Goal: Find specific page/section: Find specific page/section

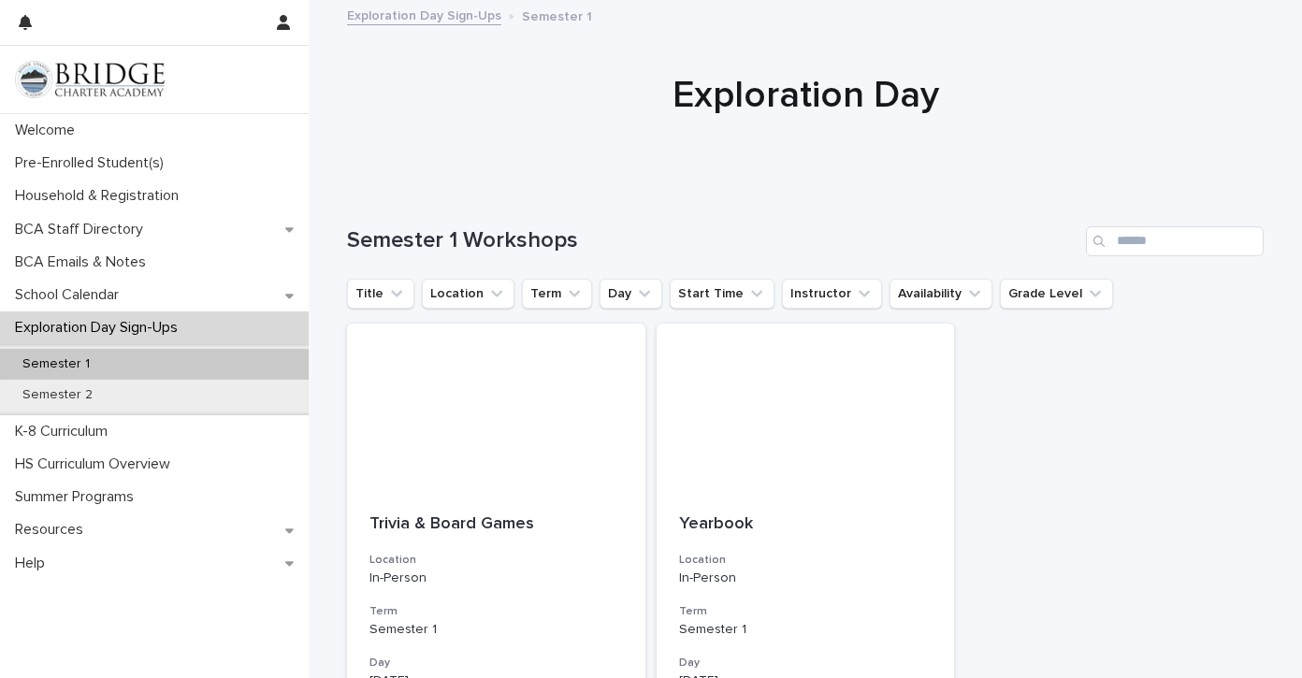
click at [117, 72] on img at bounding box center [90, 79] width 150 height 37
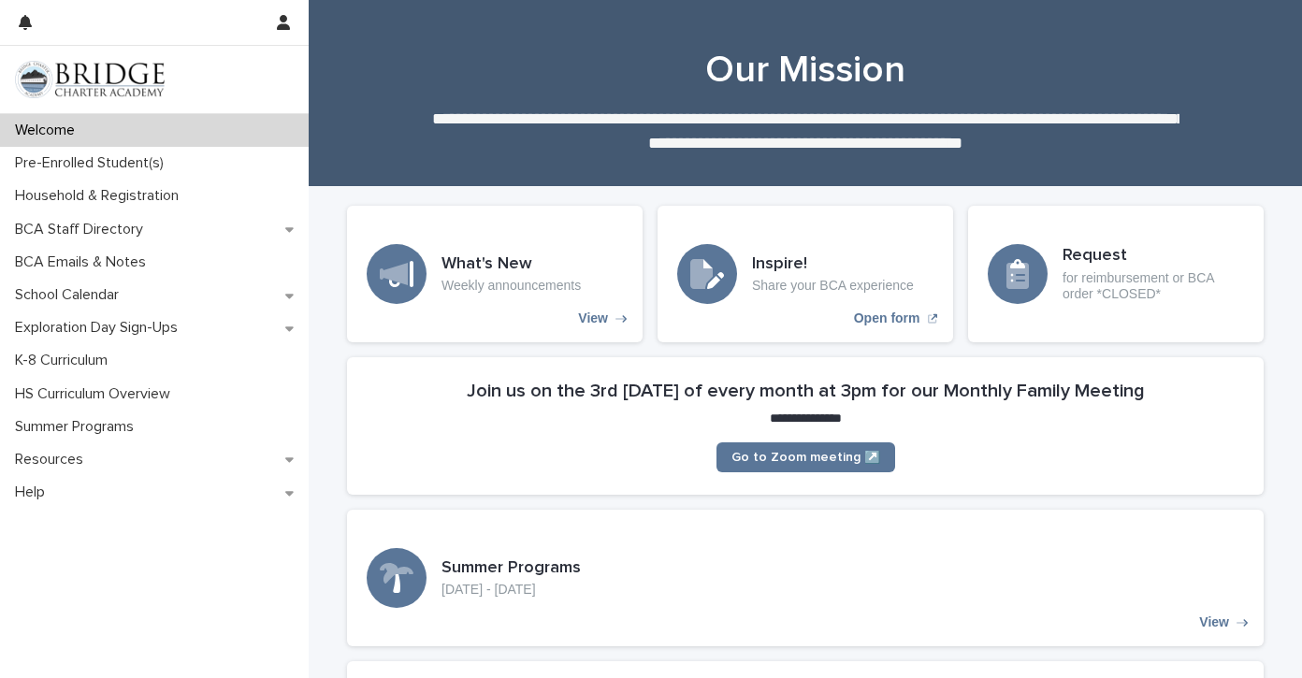
click at [72, 80] on img at bounding box center [90, 79] width 150 height 37
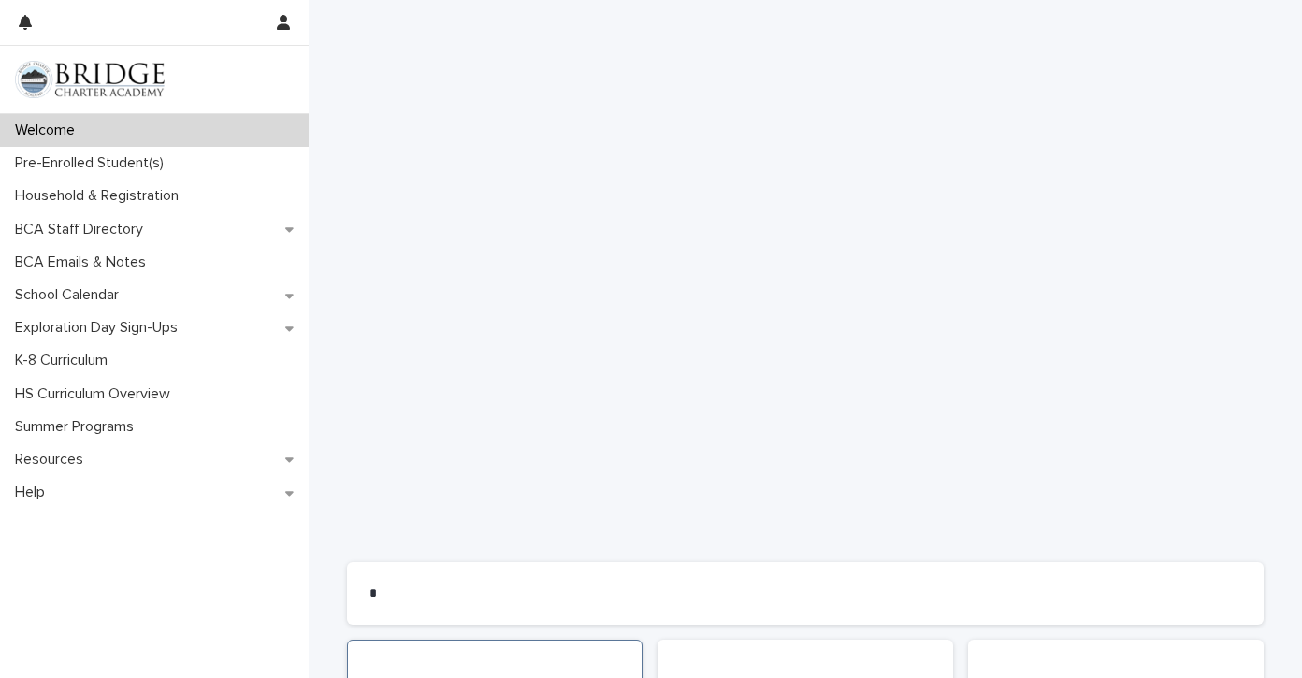
scroll to position [1195, 0]
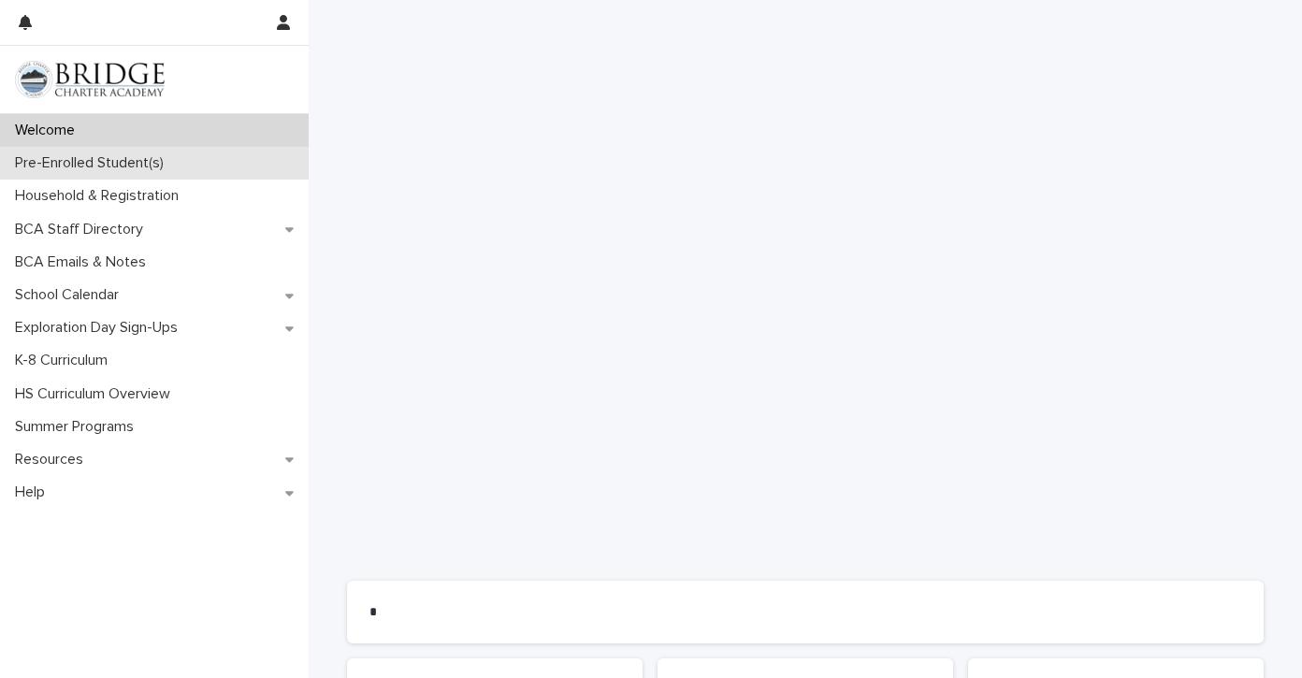
click at [89, 164] on p "Pre-Enrolled Student(s)" at bounding box center [92, 163] width 171 height 18
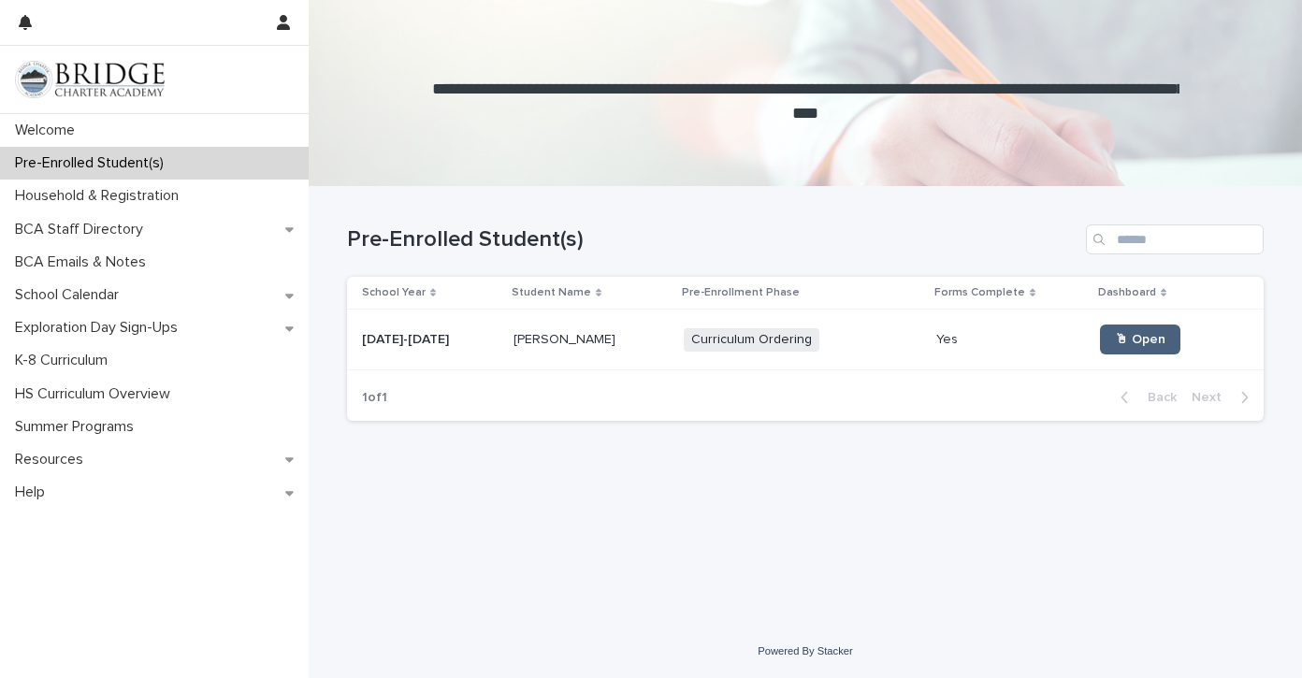
click at [1115, 341] on span "🖱 Open" at bounding box center [1140, 339] width 51 height 13
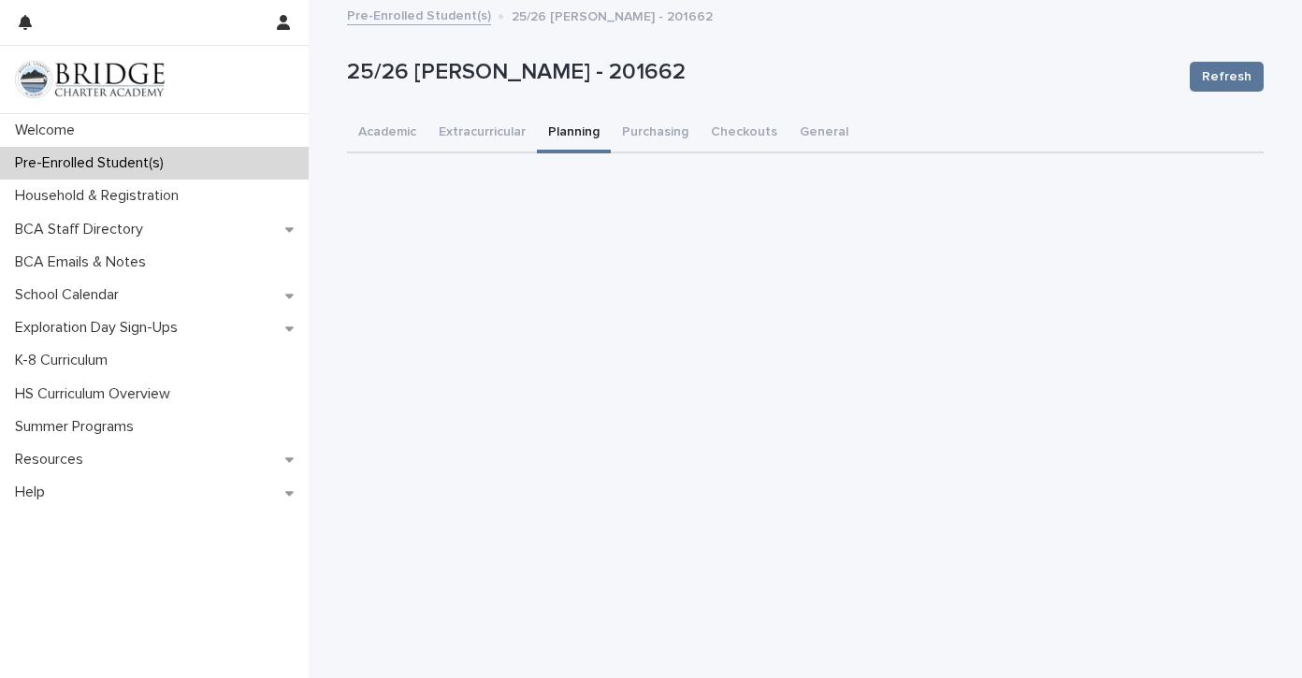
click at [572, 139] on button "Planning" at bounding box center [574, 133] width 74 height 39
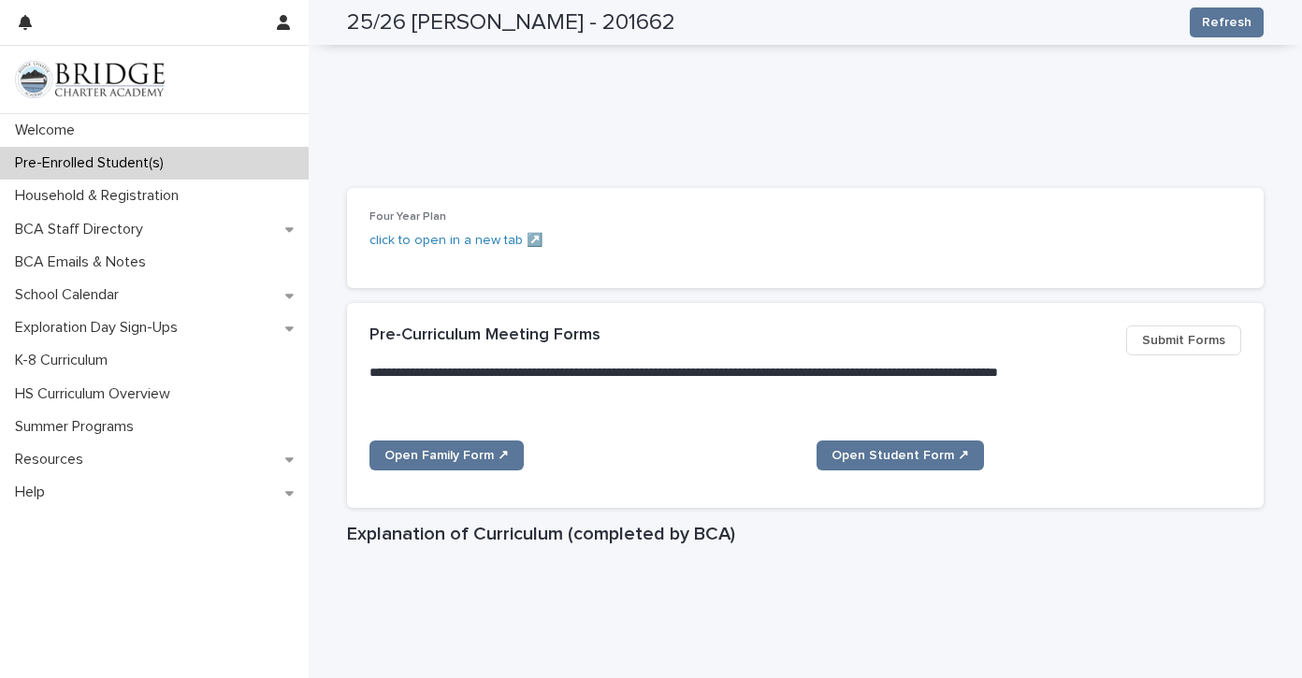
scroll to position [799, 0]
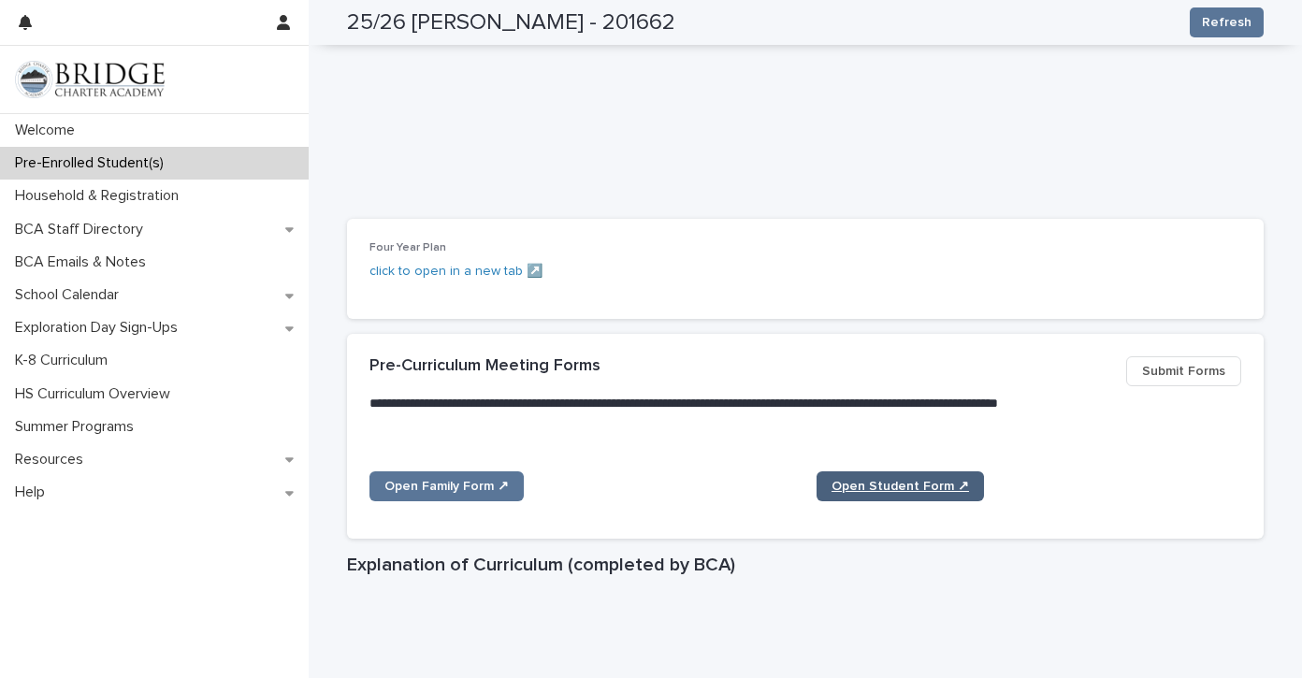
click at [875, 473] on link "Open Student Form ↗" at bounding box center [900, 486] width 167 height 30
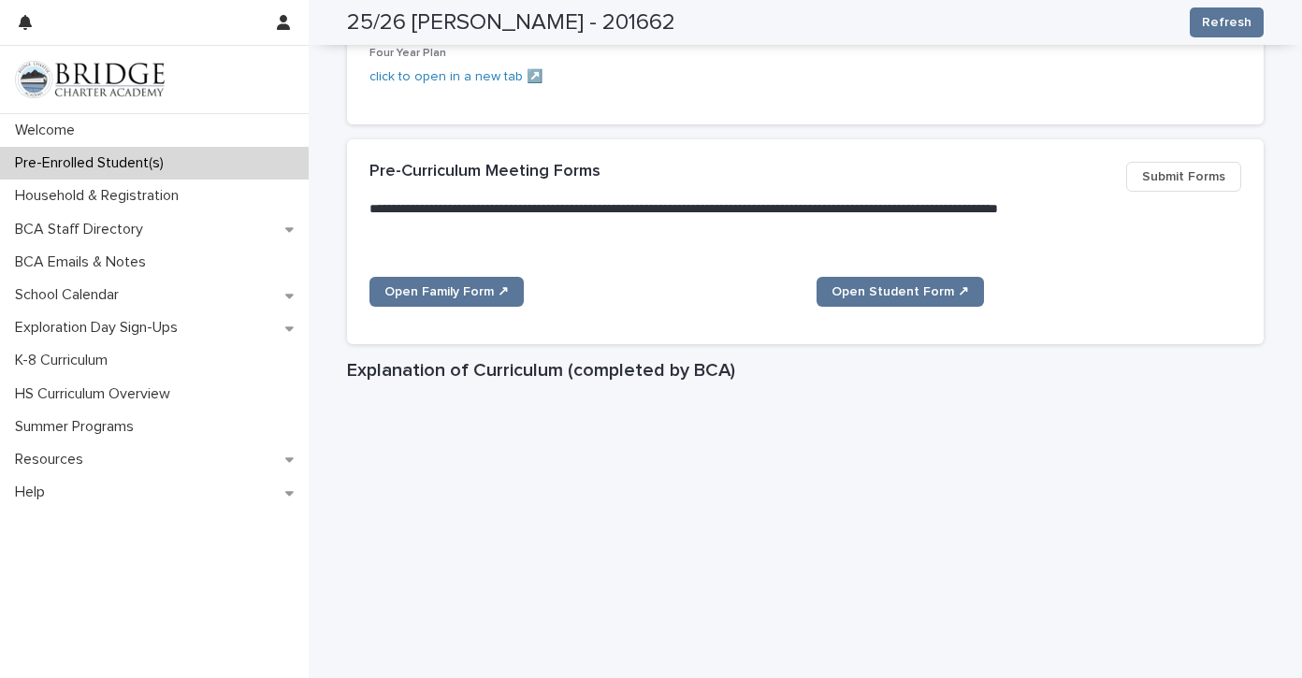
scroll to position [975, 0]
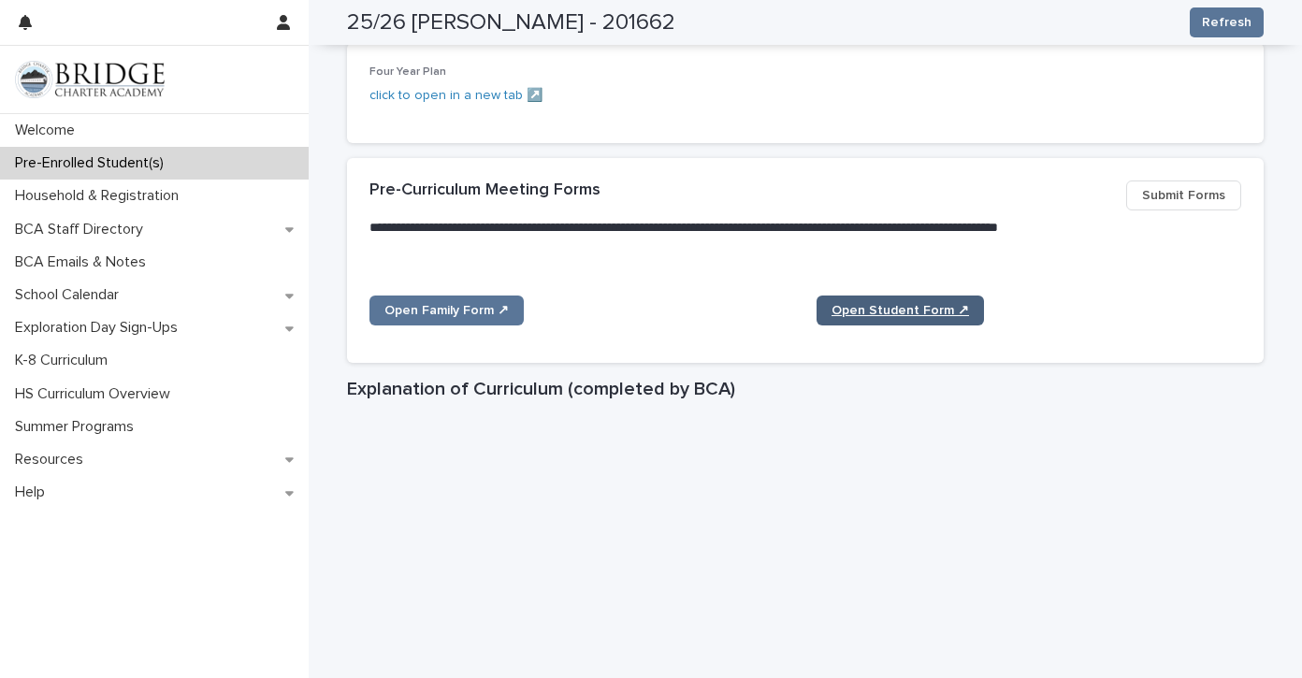
click at [904, 304] on span "Open Student Form ↗" at bounding box center [900, 310] width 137 height 13
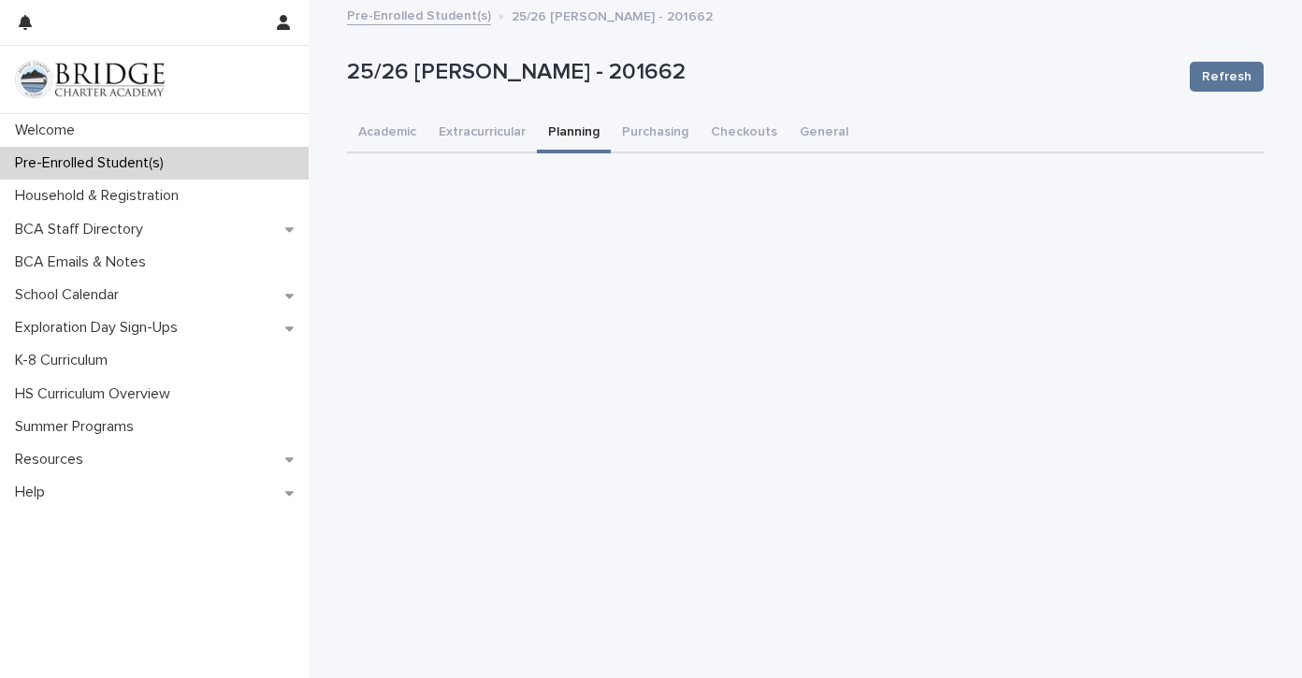
scroll to position [0, 0]
click at [485, 123] on button "Extracurricular" at bounding box center [481, 133] width 109 height 39
click at [744, 130] on button "Checkouts" at bounding box center [744, 133] width 89 height 39
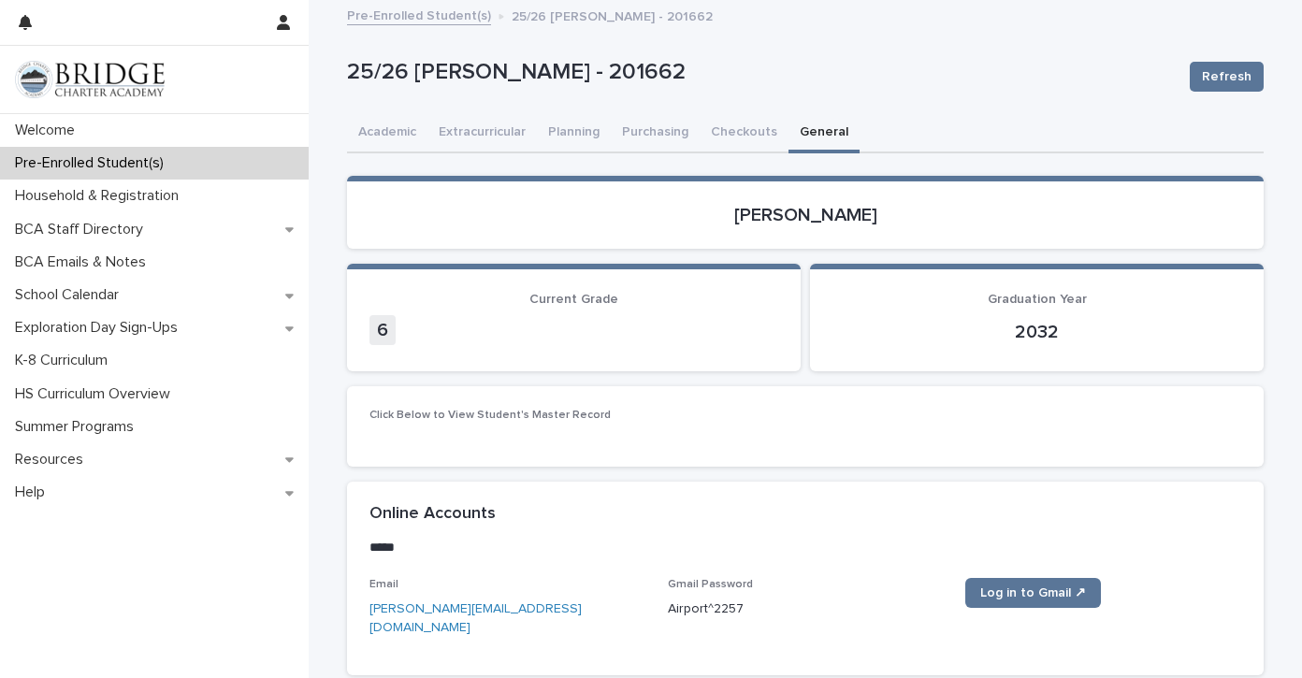
click at [808, 131] on button "General" at bounding box center [824, 133] width 71 height 39
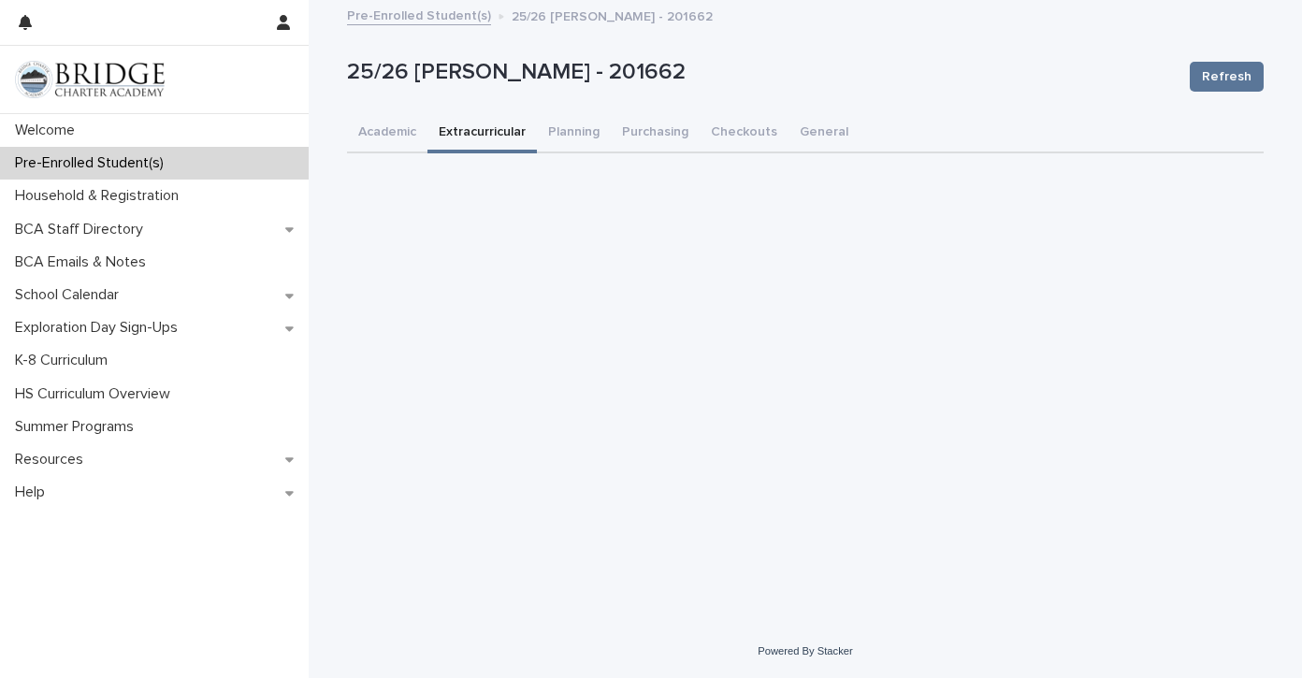
click at [492, 139] on button "Extracurricular" at bounding box center [481, 133] width 109 height 39
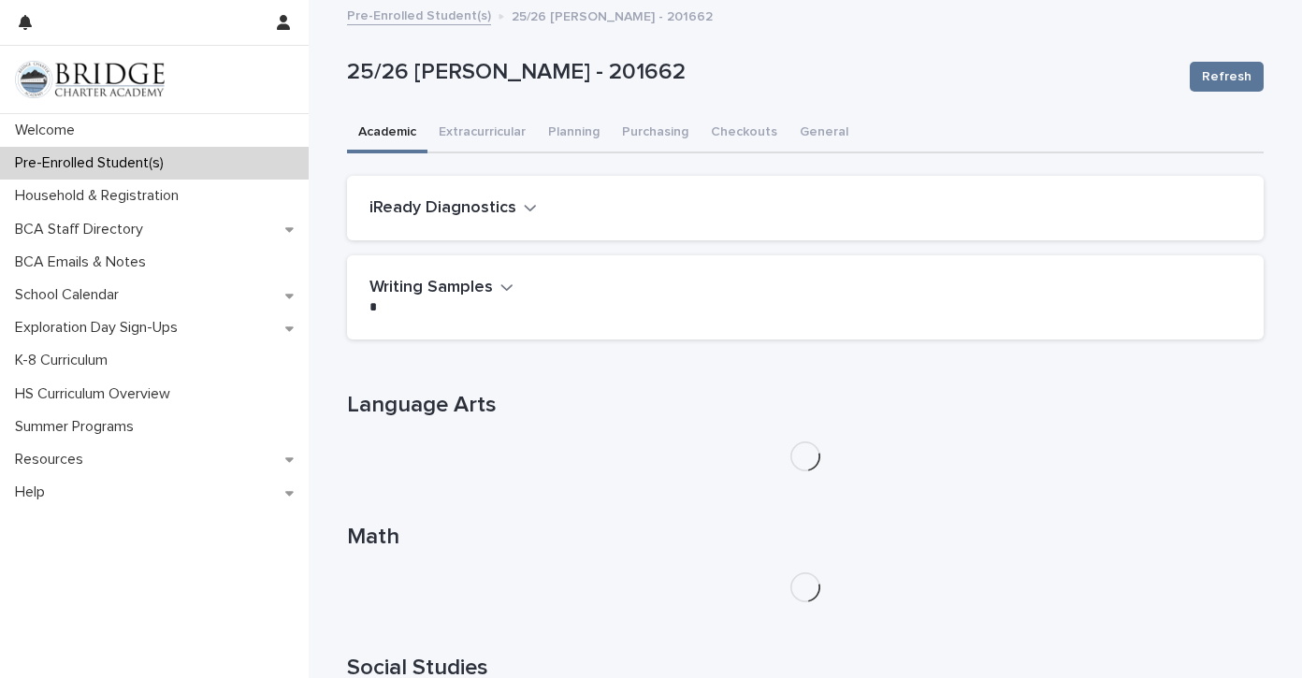
click at [401, 130] on button "Academic" at bounding box center [387, 133] width 80 height 39
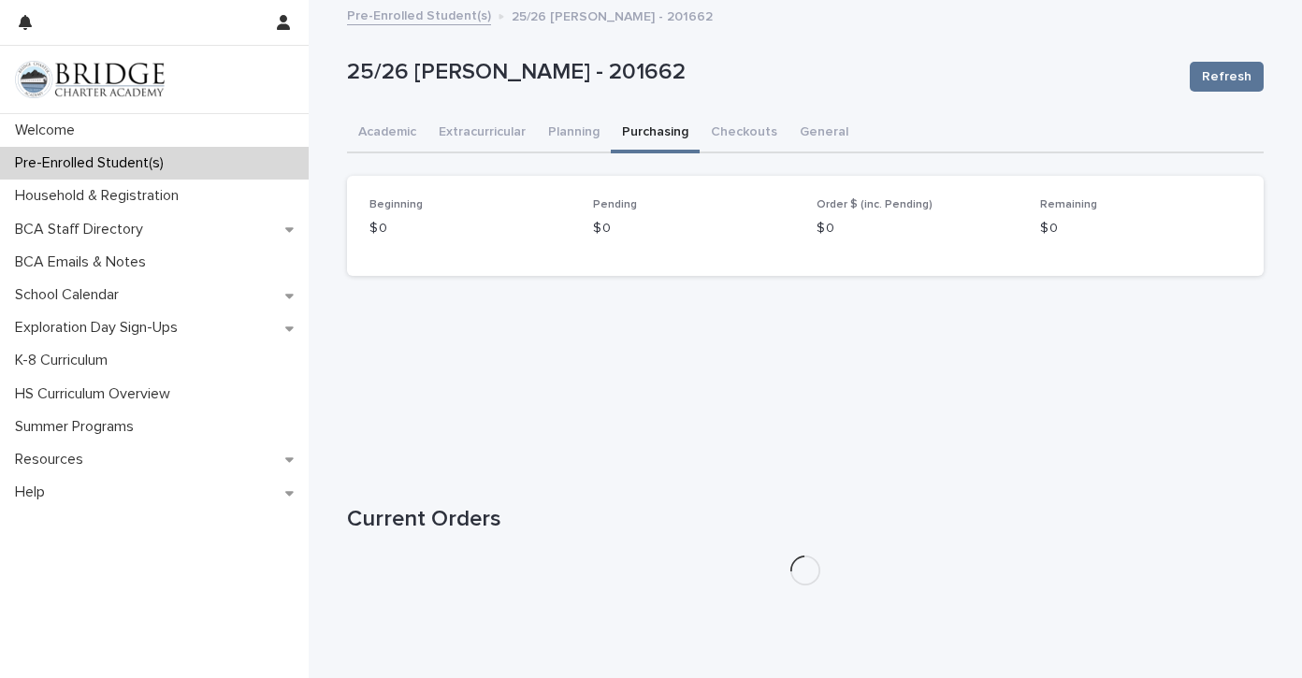
click at [658, 124] on button "Purchasing" at bounding box center [655, 133] width 89 height 39
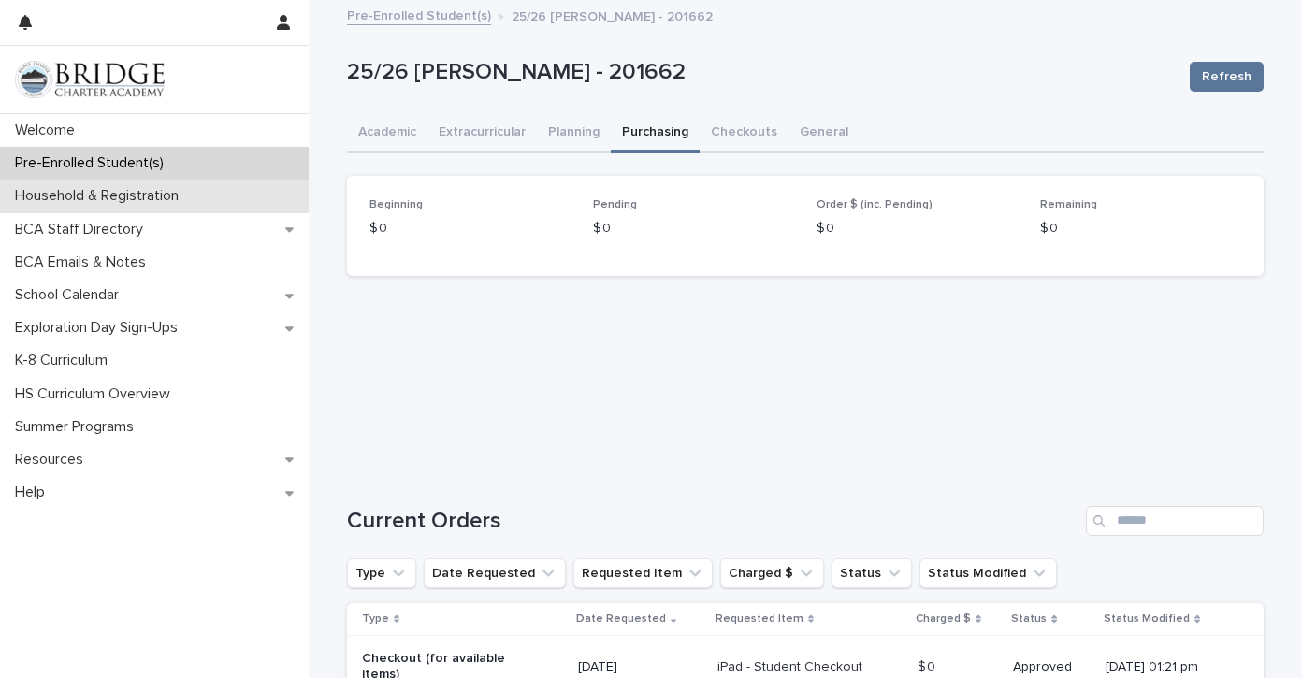
click at [147, 192] on p "Household & Registration" at bounding box center [100, 196] width 186 height 18
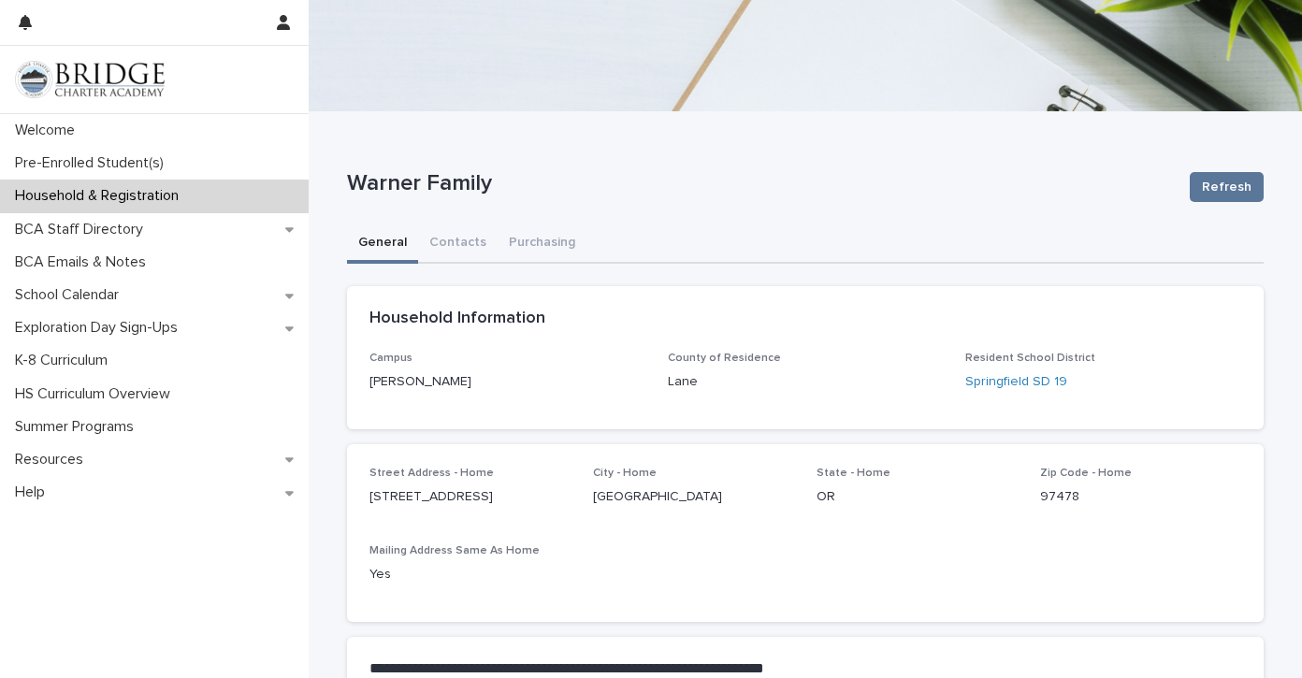
scroll to position [7, 0]
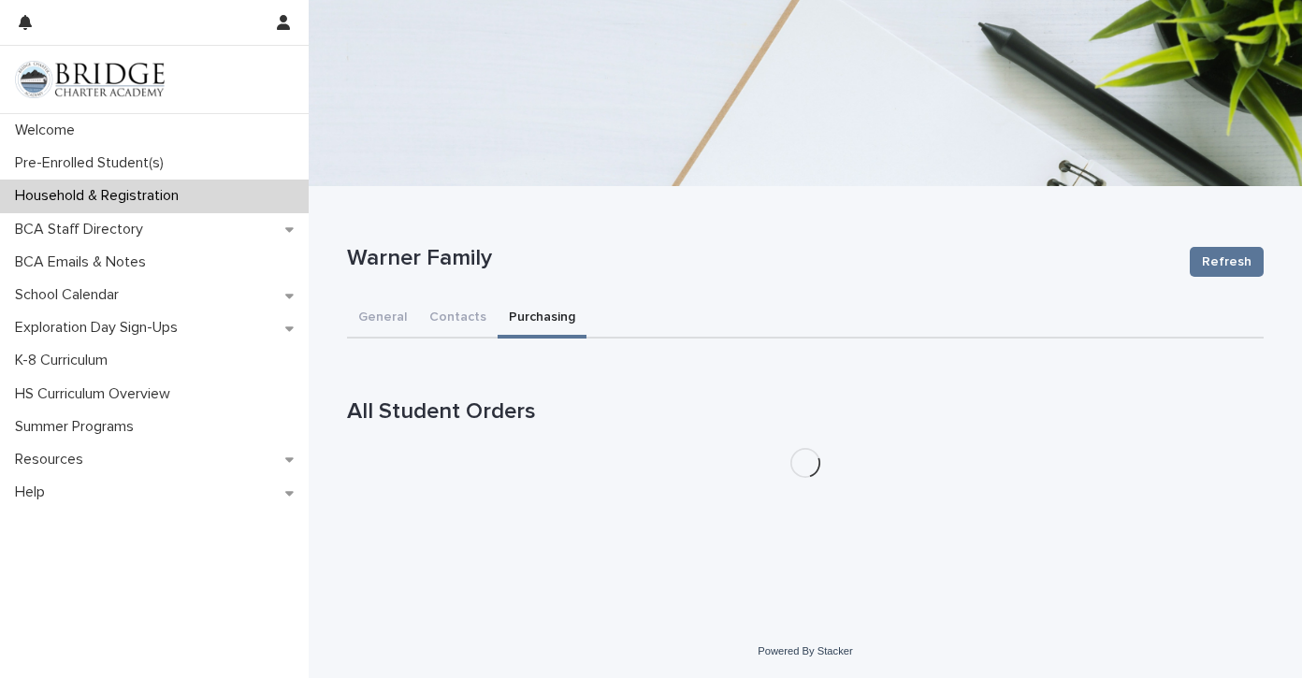
click at [542, 302] on button "Purchasing" at bounding box center [542, 318] width 89 height 39
